Goal: Task Accomplishment & Management: Manage account settings

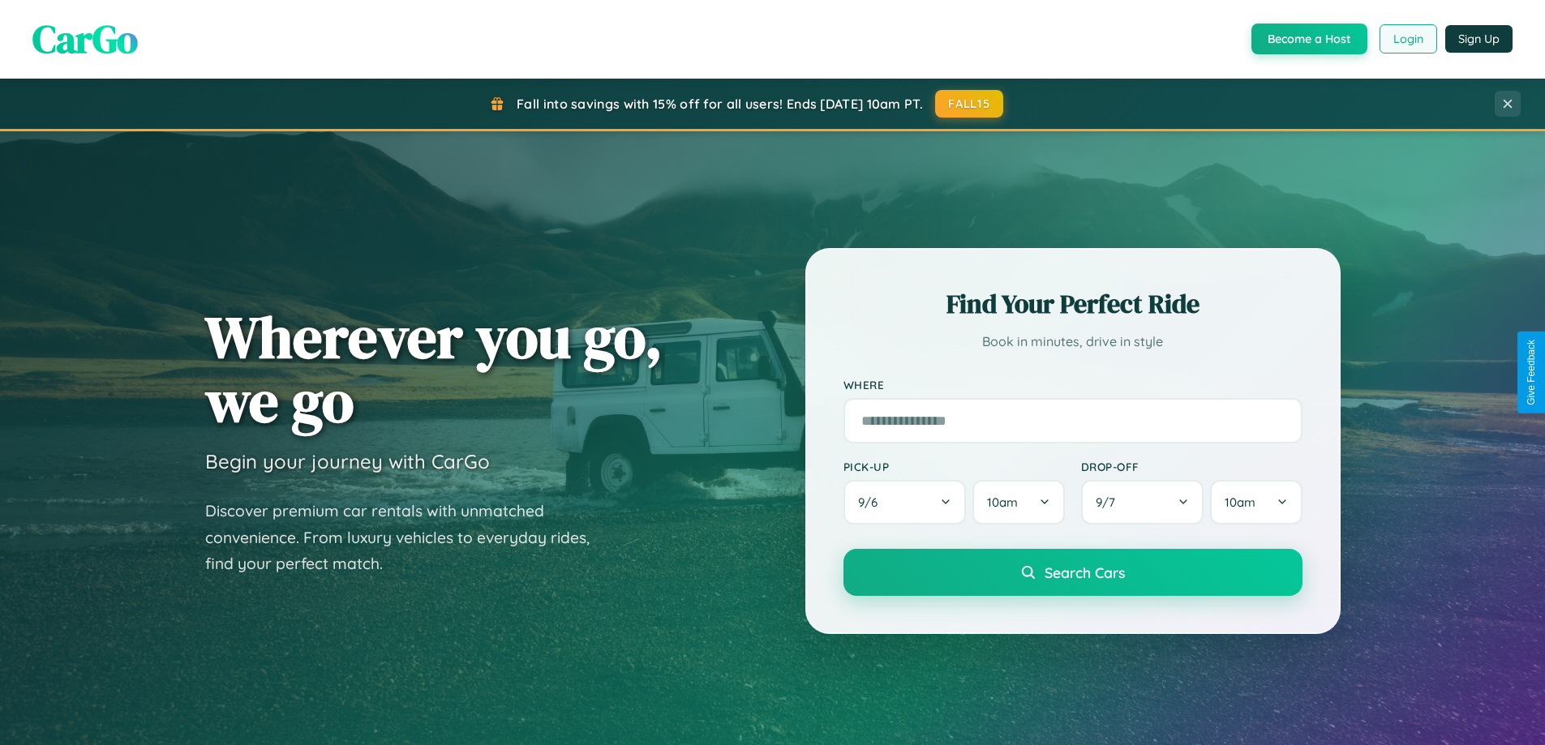
click at [1407, 39] on button "Login" at bounding box center [1408, 38] width 58 height 29
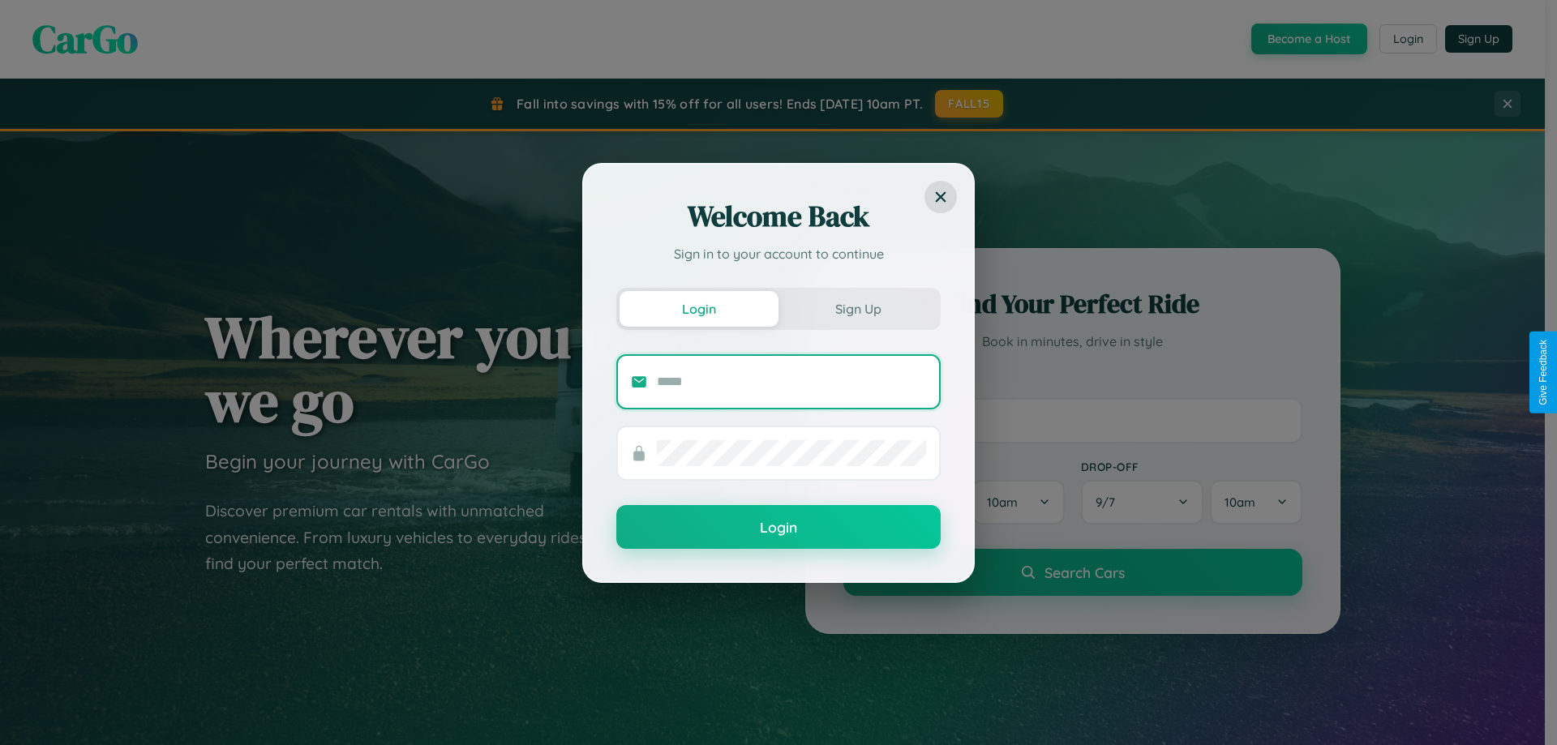
click at [791, 381] on input "text" at bounding box center [791, 382] width 269 height 26
type input "**********"
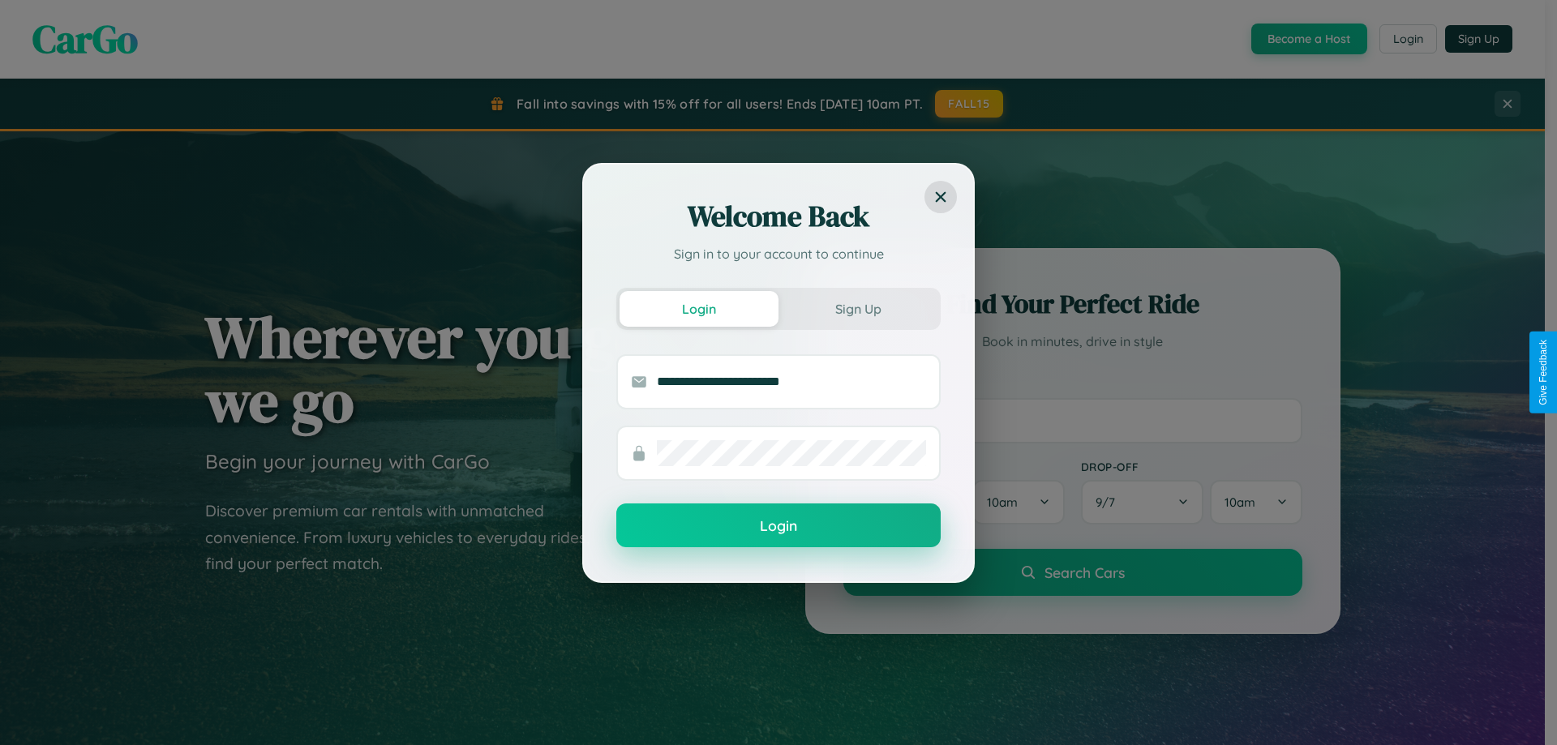
click at [778, 526] on button "Login" at bounding box center [778, 525] width 324 height 44
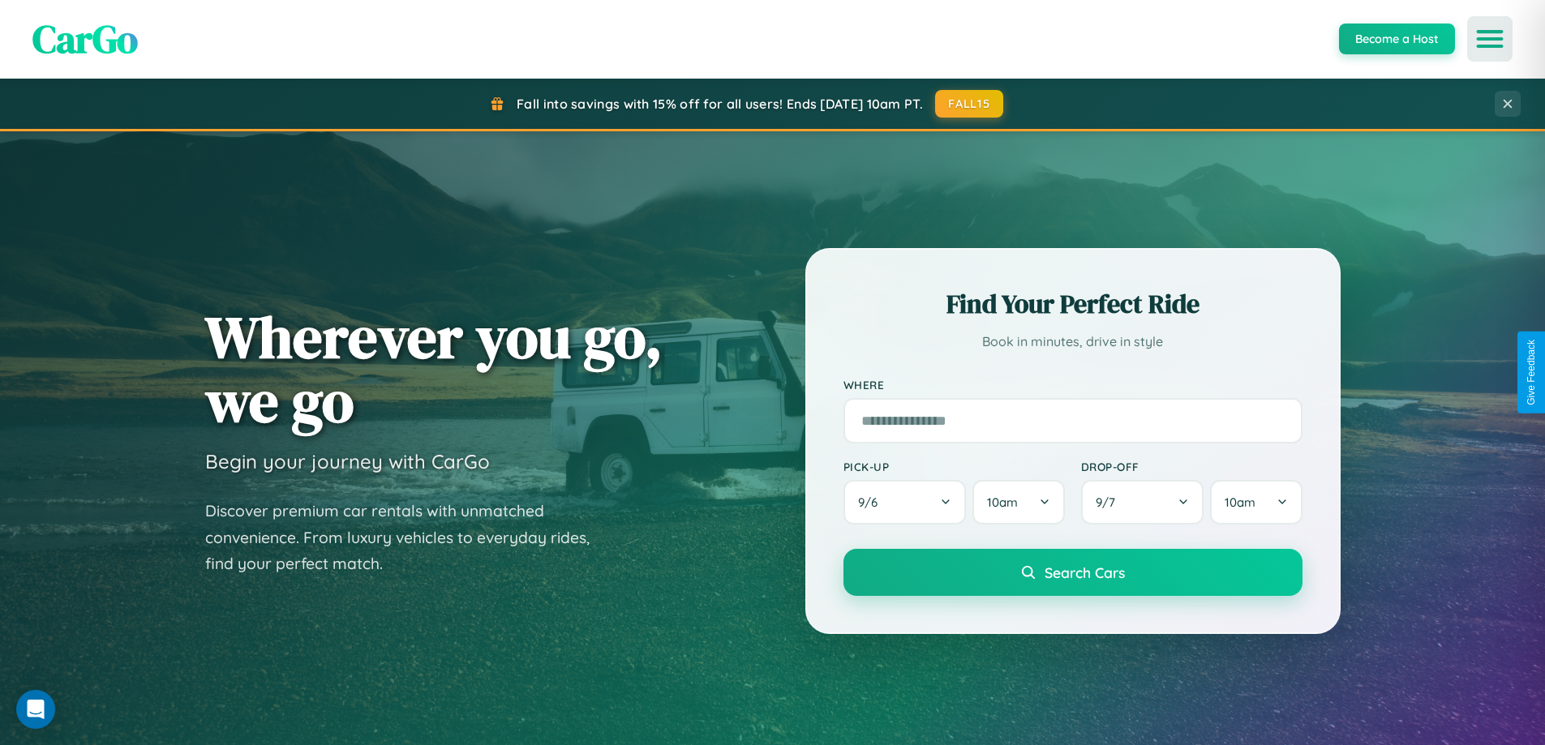
click at [1489, 39] on icon "Open menu" at bounding box center [1490, 39] width 24 height 15
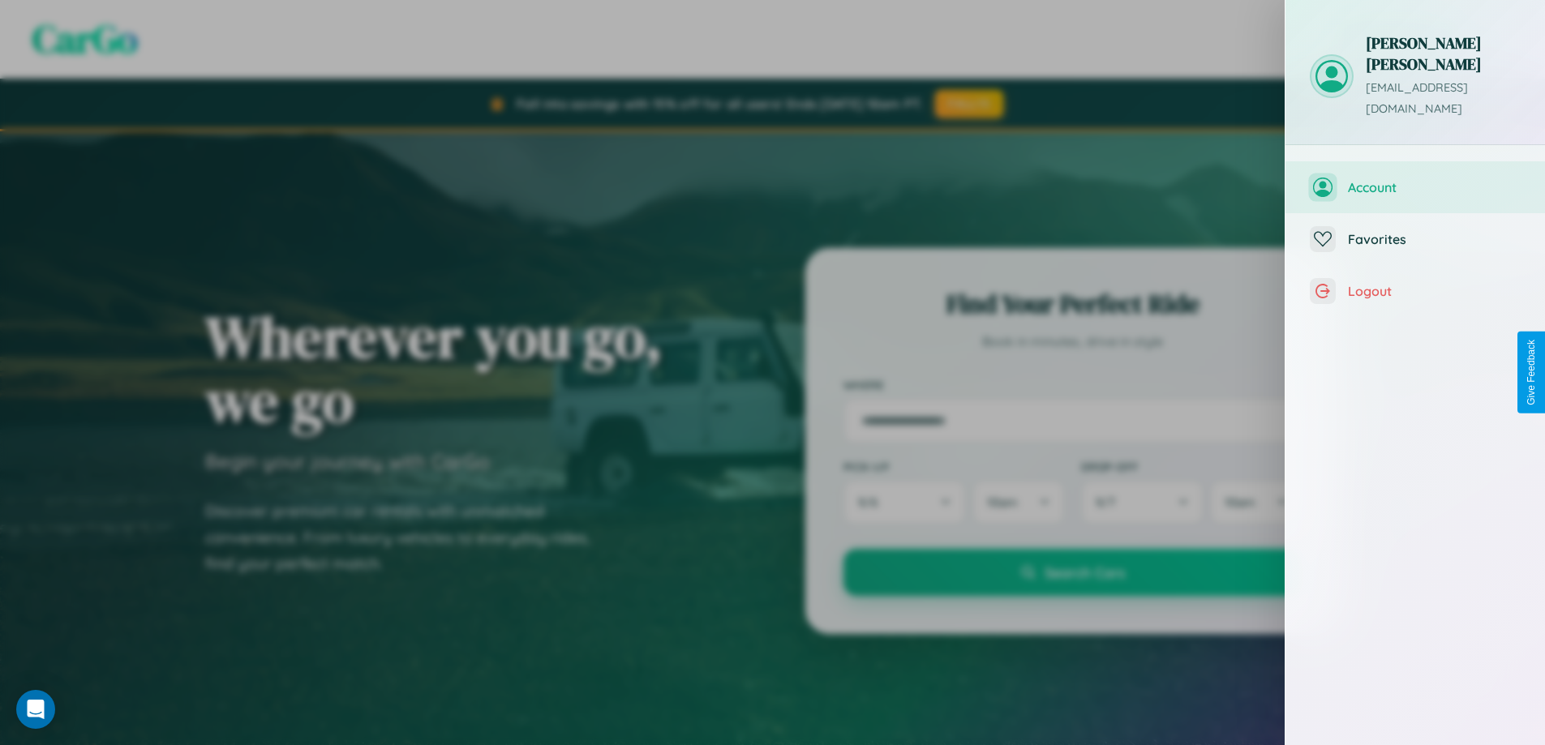
click at [1415, 179] on span "Account" at bounding box center [1433, 187] width 173 height 16
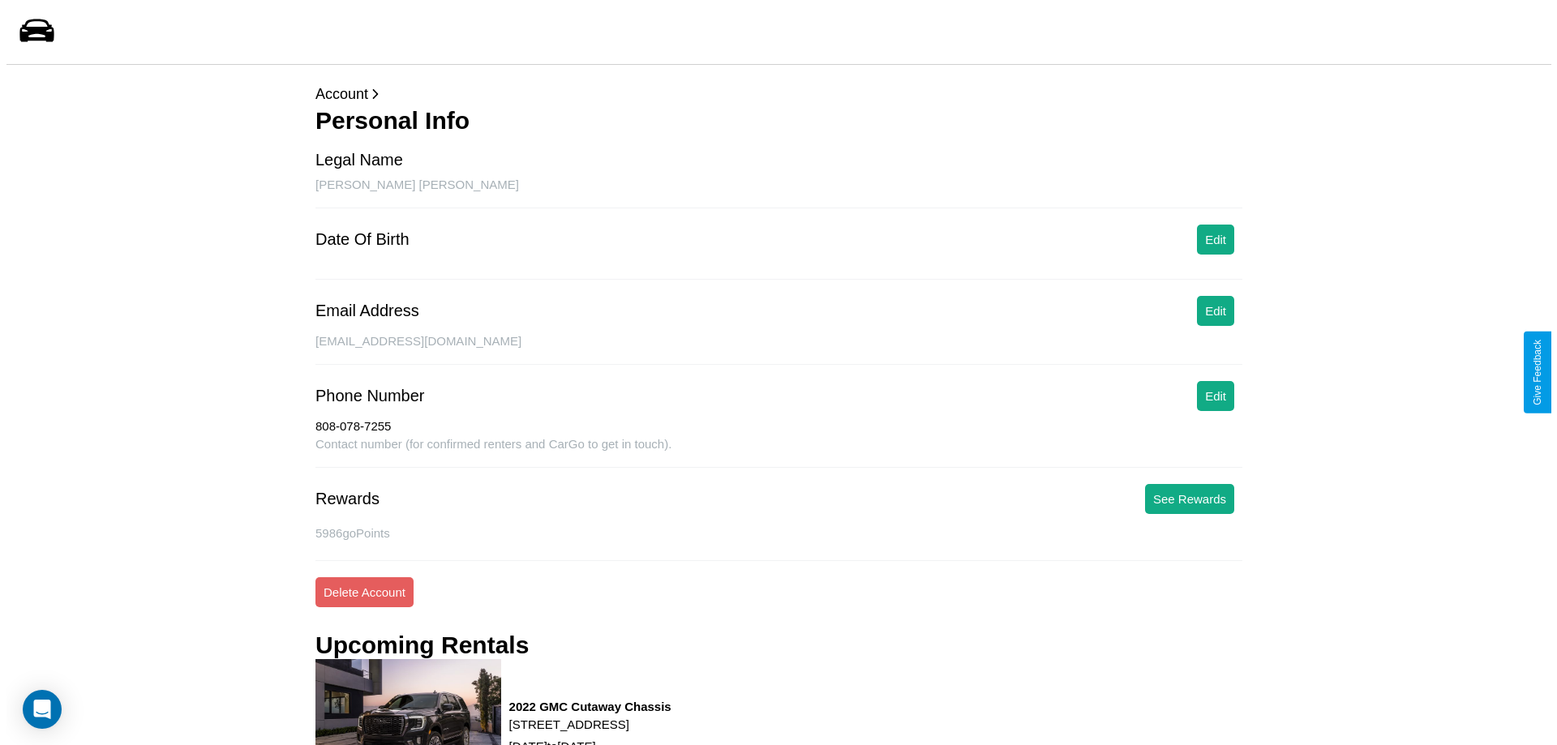
scroll to position [220, 0]
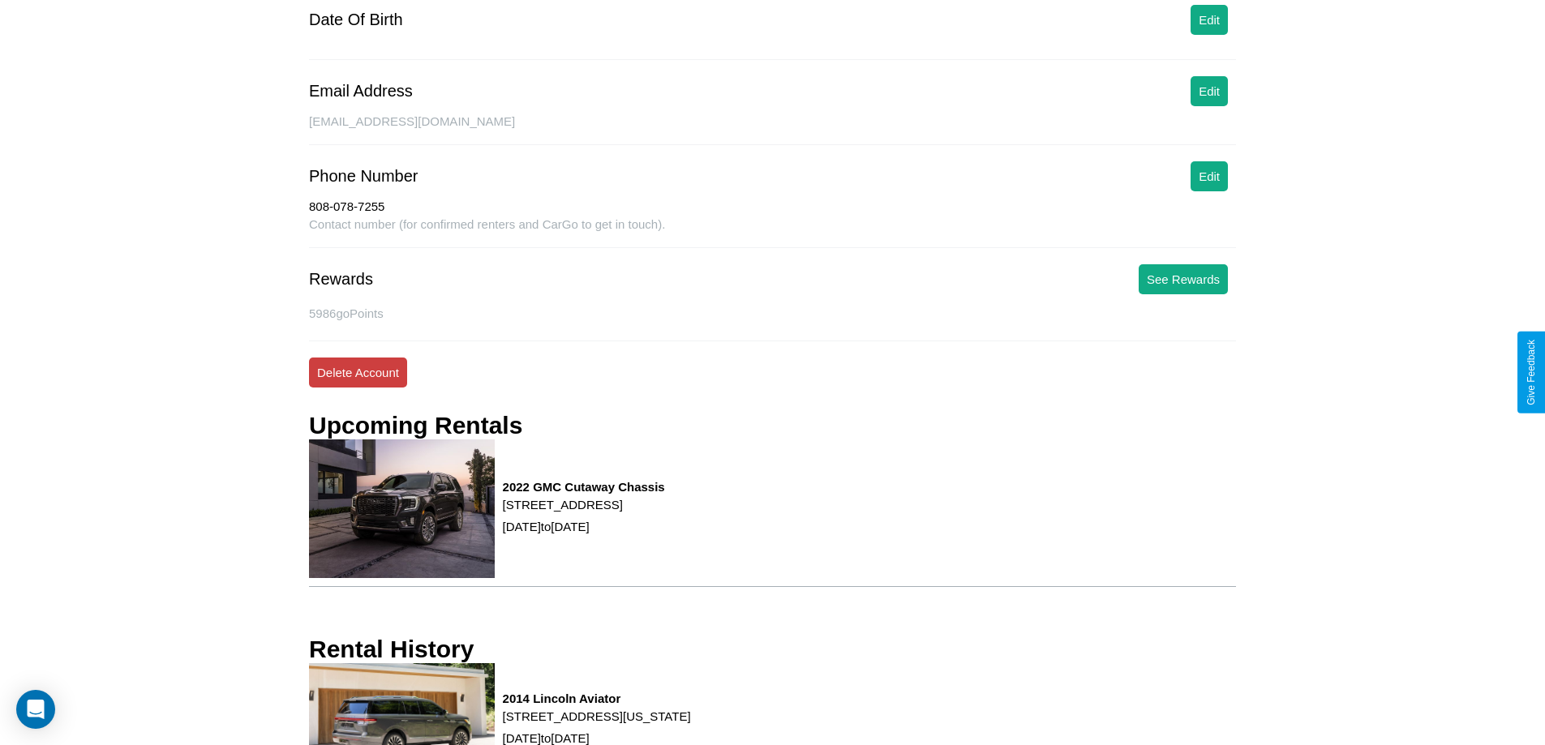
click at [358, 372] on button "Delete Account" at bounding box center [358, 373] width 98 height 30
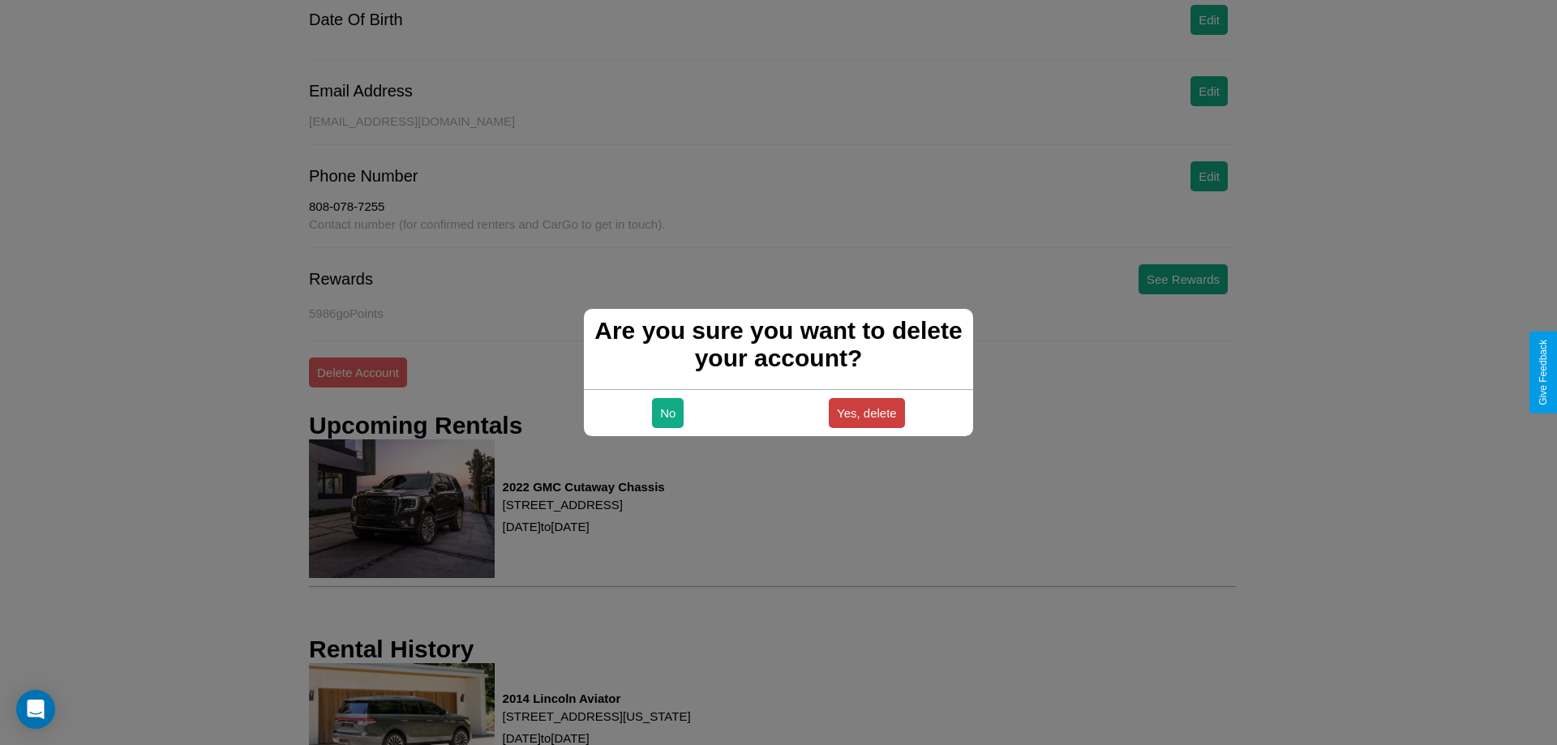
click at [866, 413] on button "Yes, delete" at bounding box center [867, 413] width 76 height 30
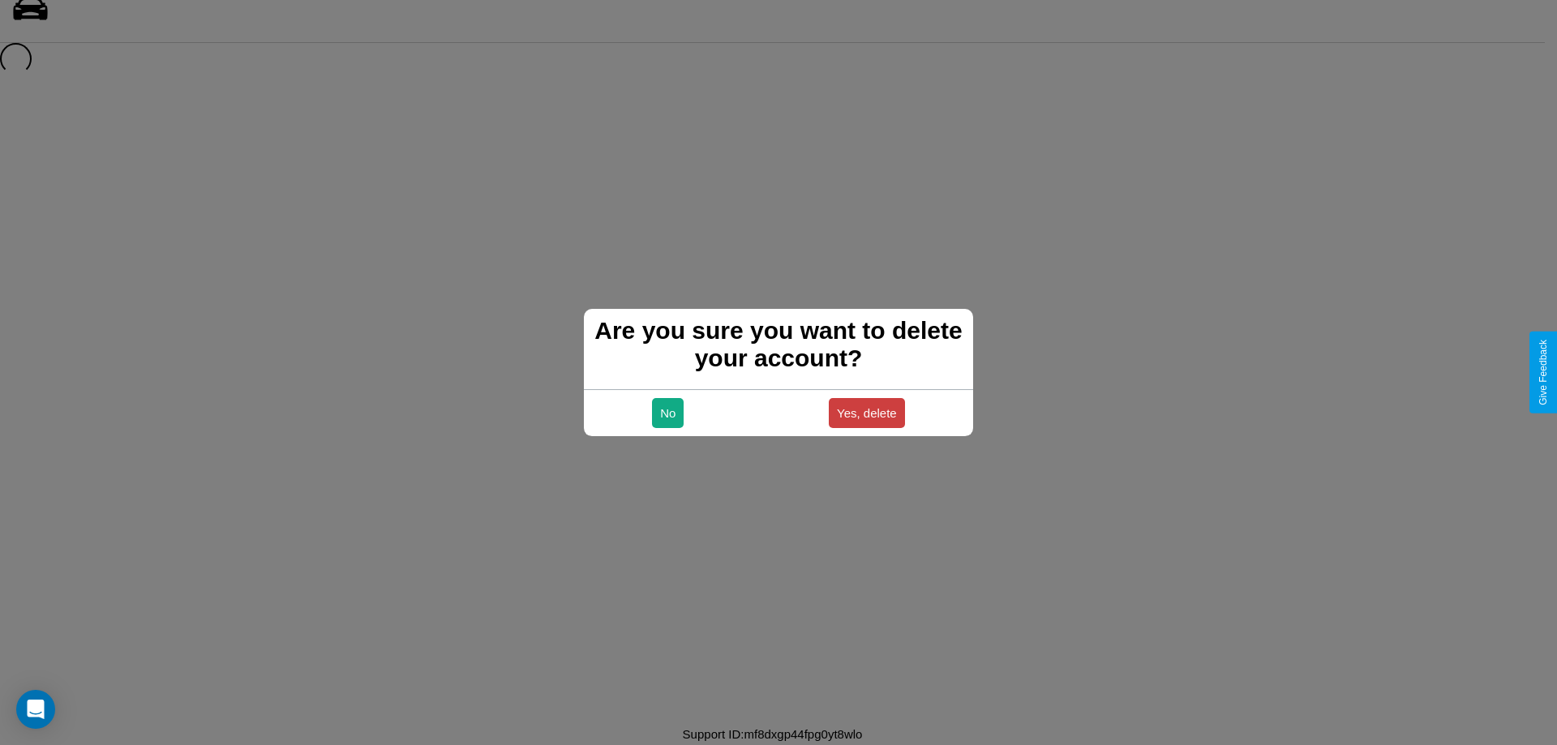
scroll to position [22, 0]
